Goal: Task Accomplishment & Management: Manage account settings

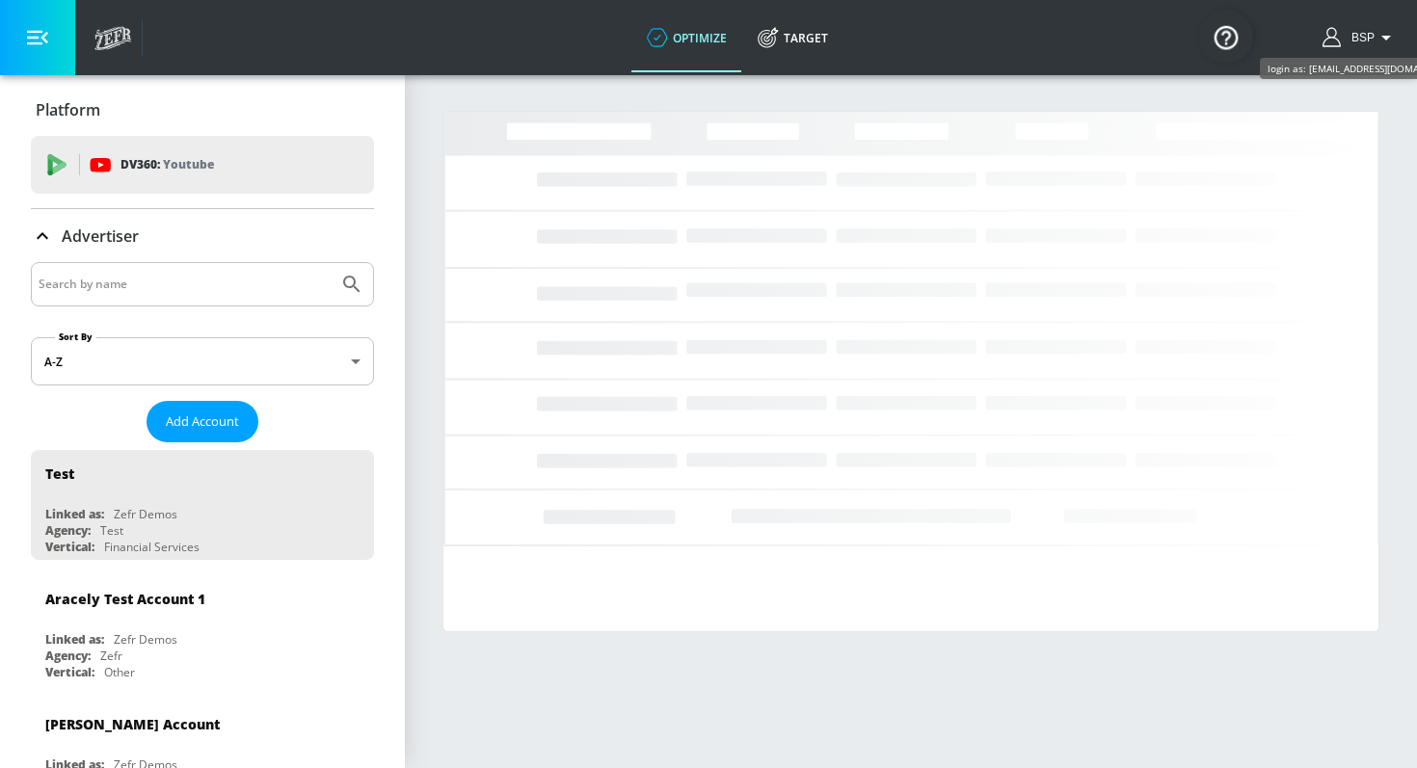
click at [1353, 34] on span "BSP" at bounding box center [1358, 37] width 31 height 13
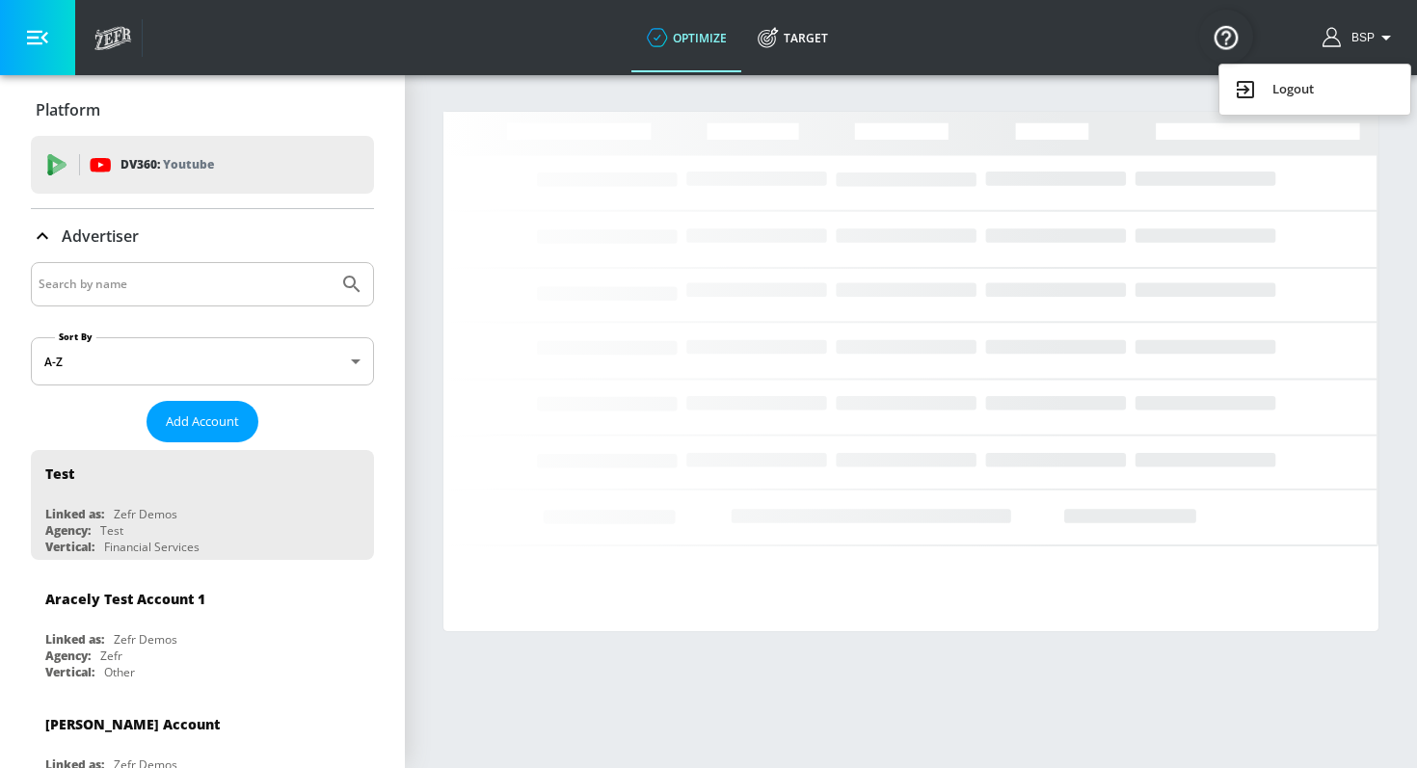
click at [1303, 100] on div "Logout" at bounding box center [1314, 89] width 162 height 23
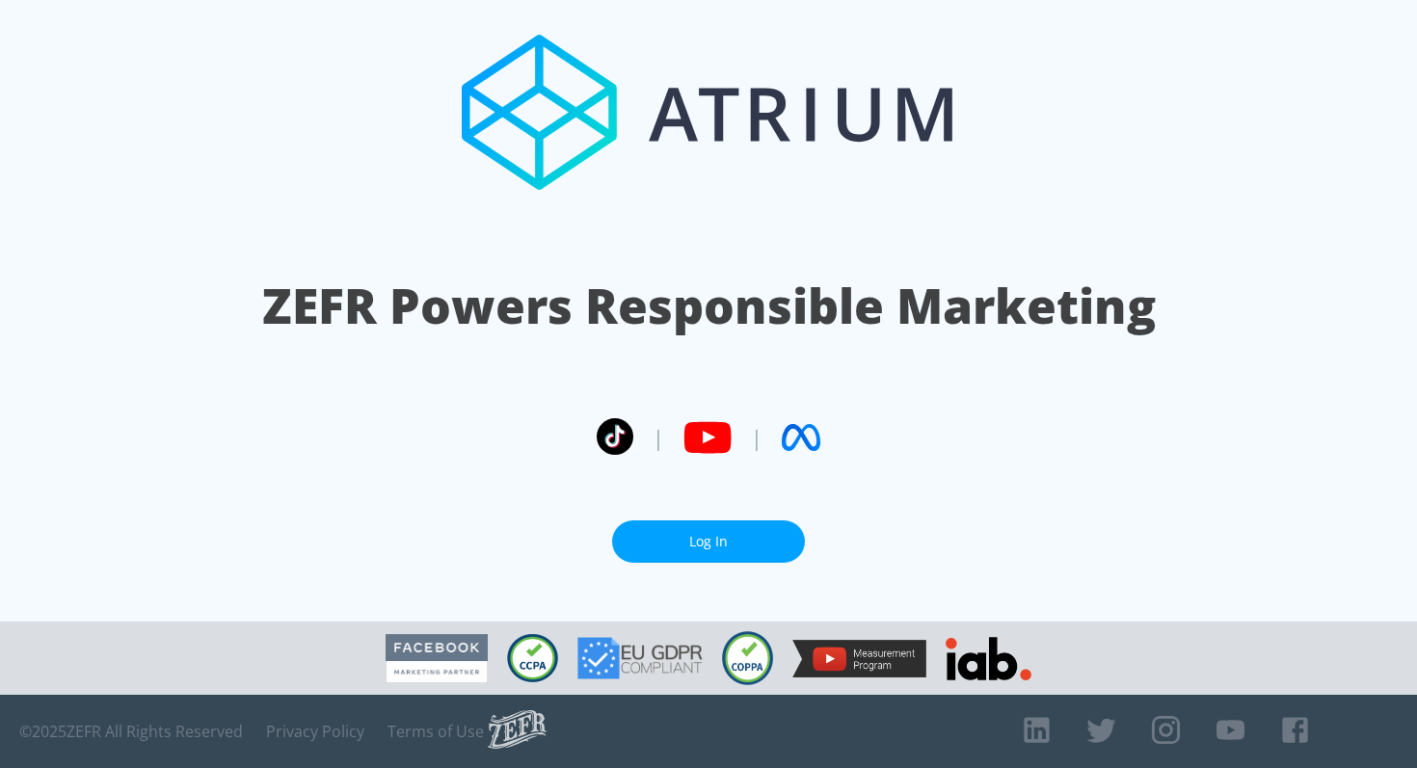
click at [748, 561] on link "Log In" at bounding box center [708, 541] width 193 height 43
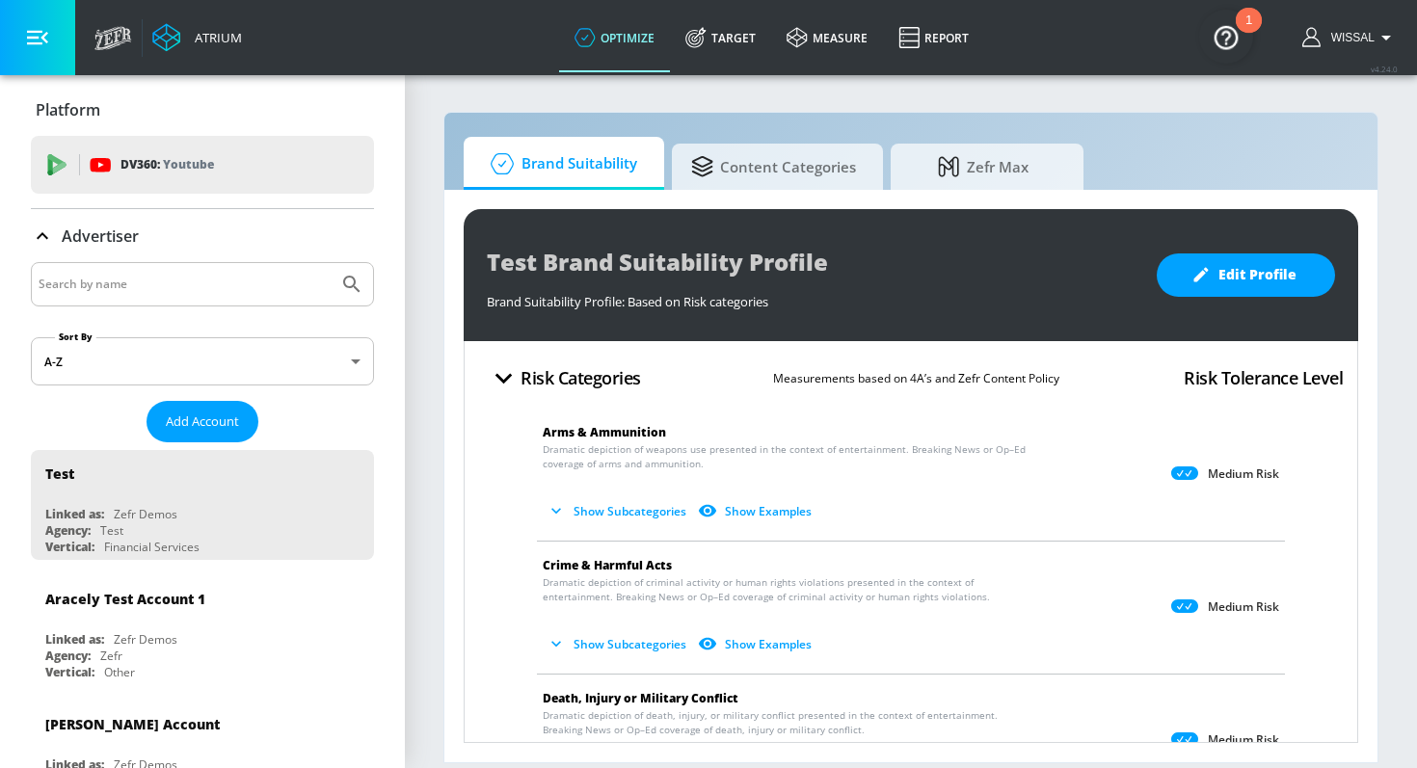
click at [1378, 40] on icon "button" at bounding box center [1385, 37] width 23 height 23
click at [946, 52] on div at bounding box center [708, 384] width 1417 height 768
click at [846, 36] on link "measure" at bounding box center [827, 37] width 112 height 69
